Goal: Task Accomplishment & Management: Use online tool/utility

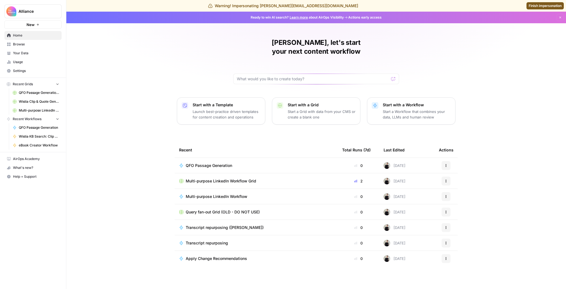
click at [30, 69] on span "Settings" at bounding box center [36, 70] width 46 height 5
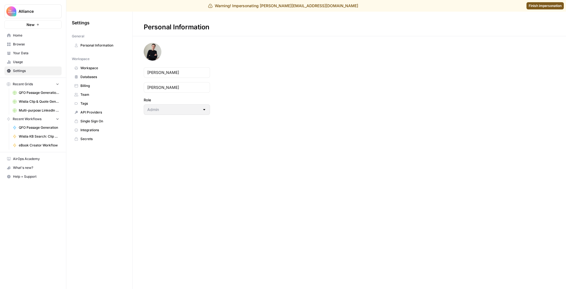
click at [88, 66] on span "Workspace" at bounding box center [102, 68] width 44 height 5
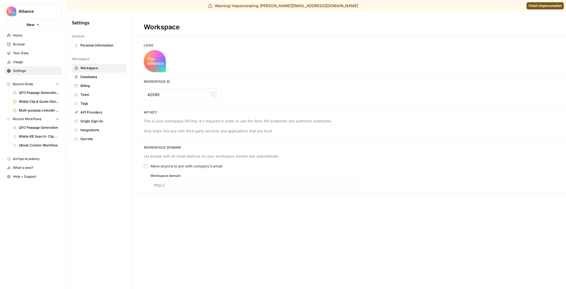
type input "www.productmarketingalliance.com"
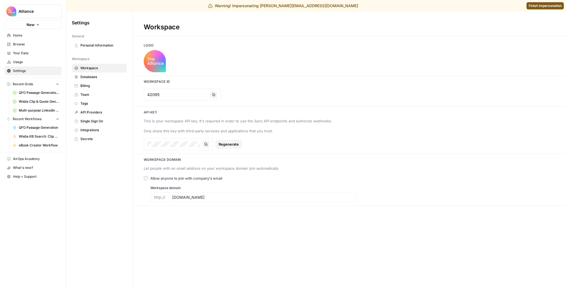
click at [93, 76] on span "Databases" at bounding box center [102, 76] width 44 height 5
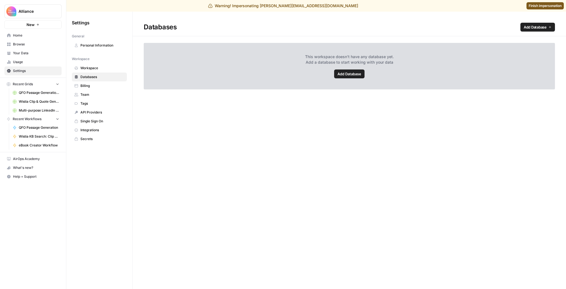
click at [93, 84] on span "Billing" at bounding box center [102, 85] width 44 height 5
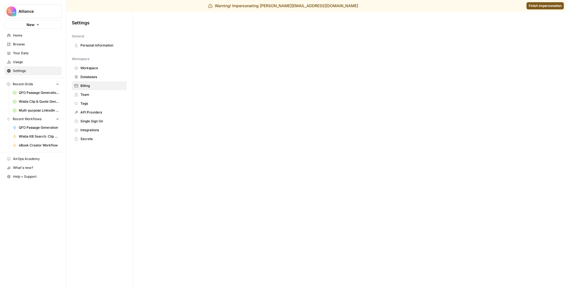
click at [92, 93] on span "Team" at bounding box center [102, 94] width 44 height 5
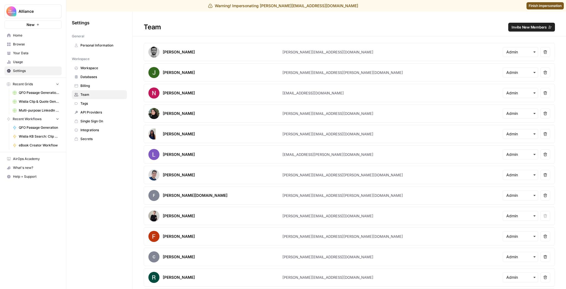
click at [95, 116] on link "API Providers" at bounding box center [99, 112] width 55 height 9
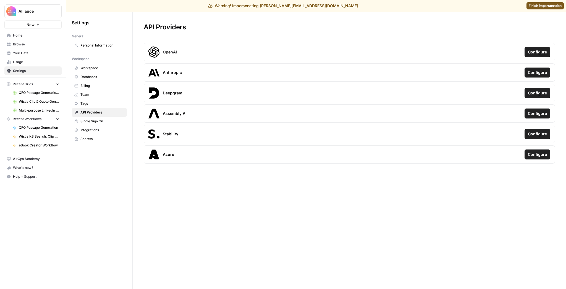
click at [97, 122] on span "Single Sign On" at bounding box center [102, 121] width 44 height 5
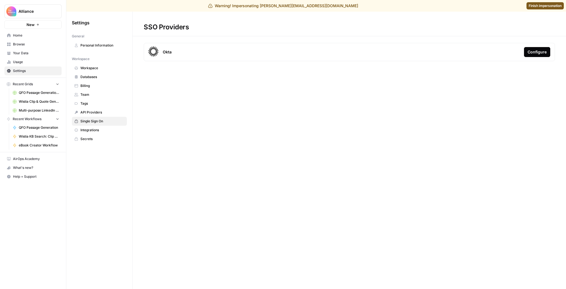
click at [97, 128] on span "Integrations" at bounding box center [102, 129] width 44 height 5
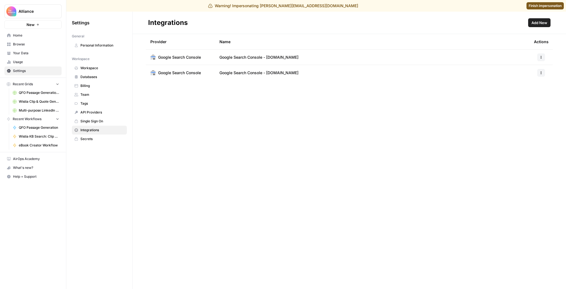
click at [95, 139] on span "Secrets" at bounding box center [102, 138] width 44 height 5
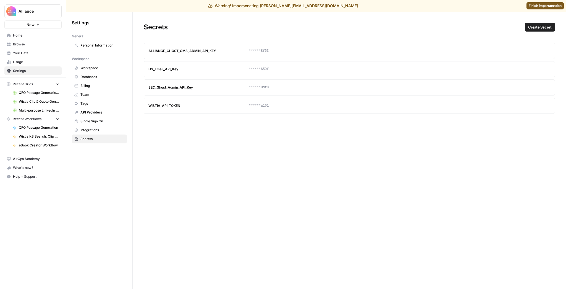
click at [31, 52] on span "Your Data" at bounding box center [36, 53] width 46 height 5
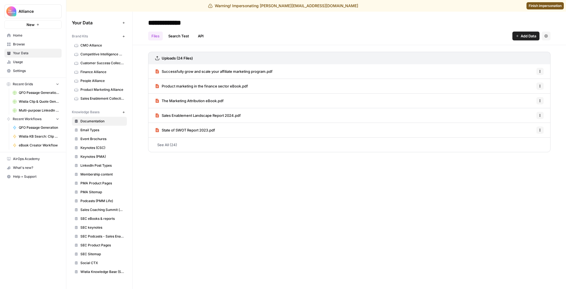
click at [31, 45] on span "Browse" at bounding box center [36, 44] width 46 height 5
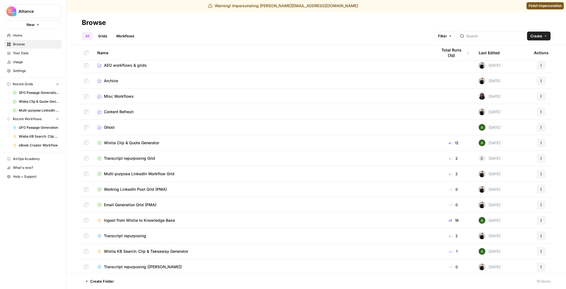
scroll to position [44, 0]
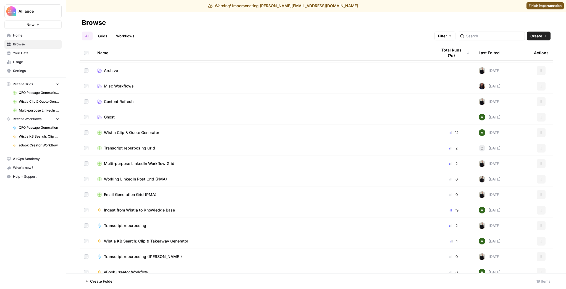
click at [137, 131] on span "Wistia Clip & Quote Generator" at bounding box center [131, 133] width 55 height 6
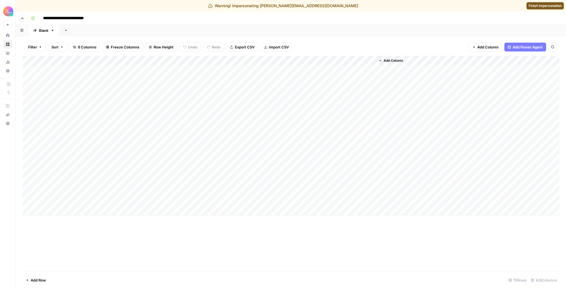
click at [314, 61] on div "Add Column" at bounding box center [290, 135] width 537 height 159
click at [302, 116] on span "Edit Workflow" at bounding box center [311, 115] width 48 height 6
click at [536, 5] on span "Finish impersonation" at bounding box center [545, 5] width 33 height 5
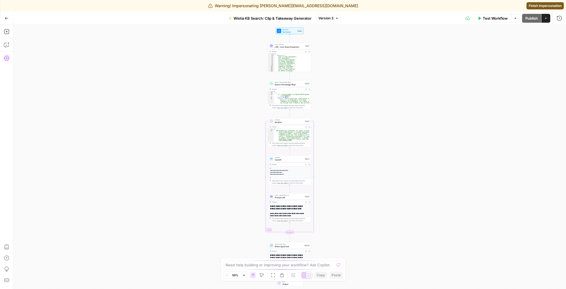
click at [8, 60] on icon "button" at bounding box center [7, 58] width 6 height 5
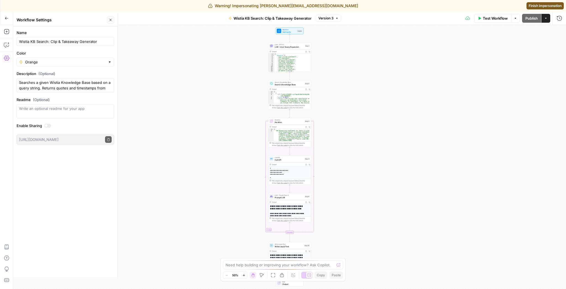
click at [8, 60] on icon "button" at bounding box center [7, 58] width 6 height 5
